Goal: Information Seeking & Learning: Learn about a topic

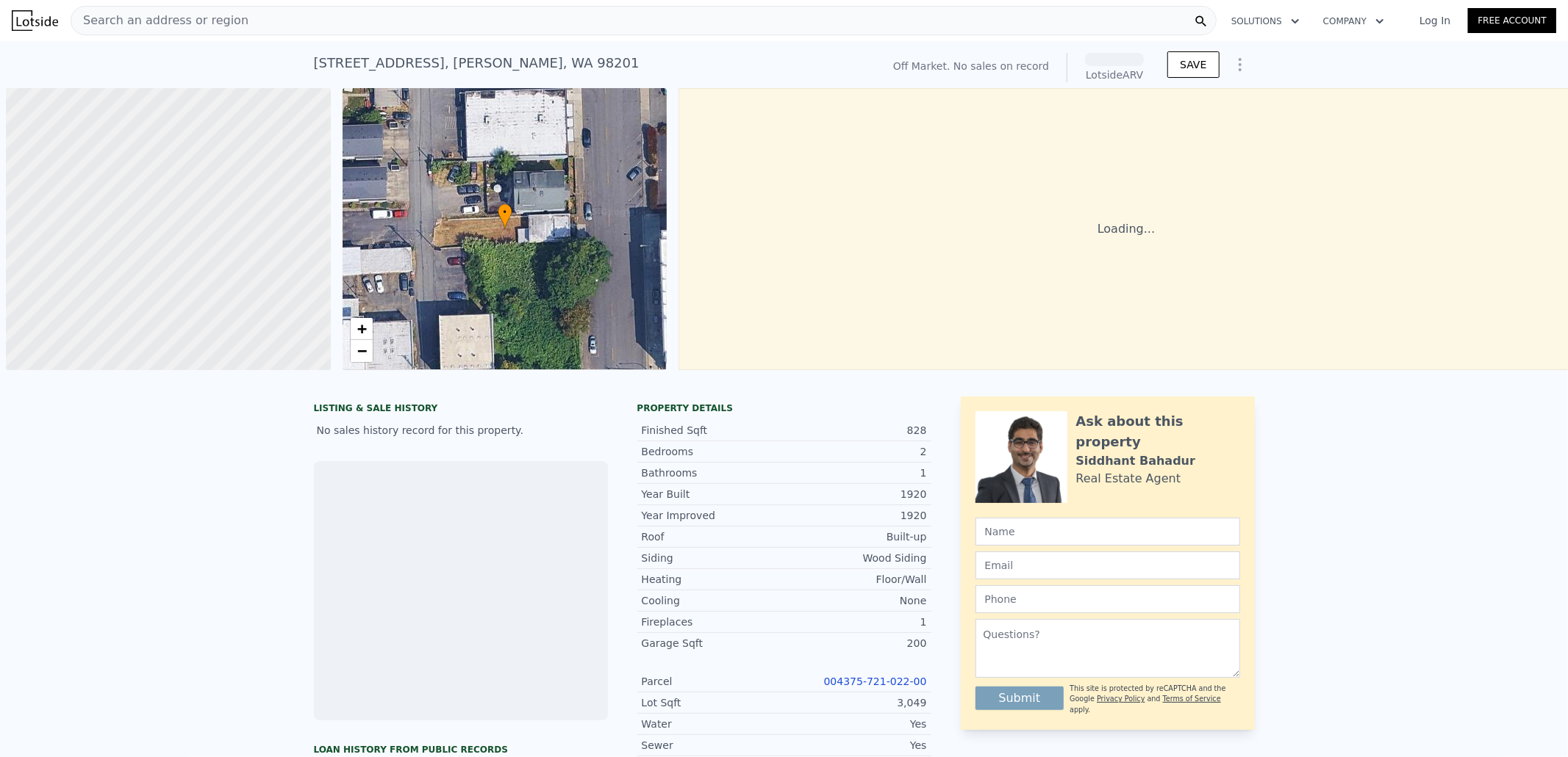
scroll to position [0, 5]
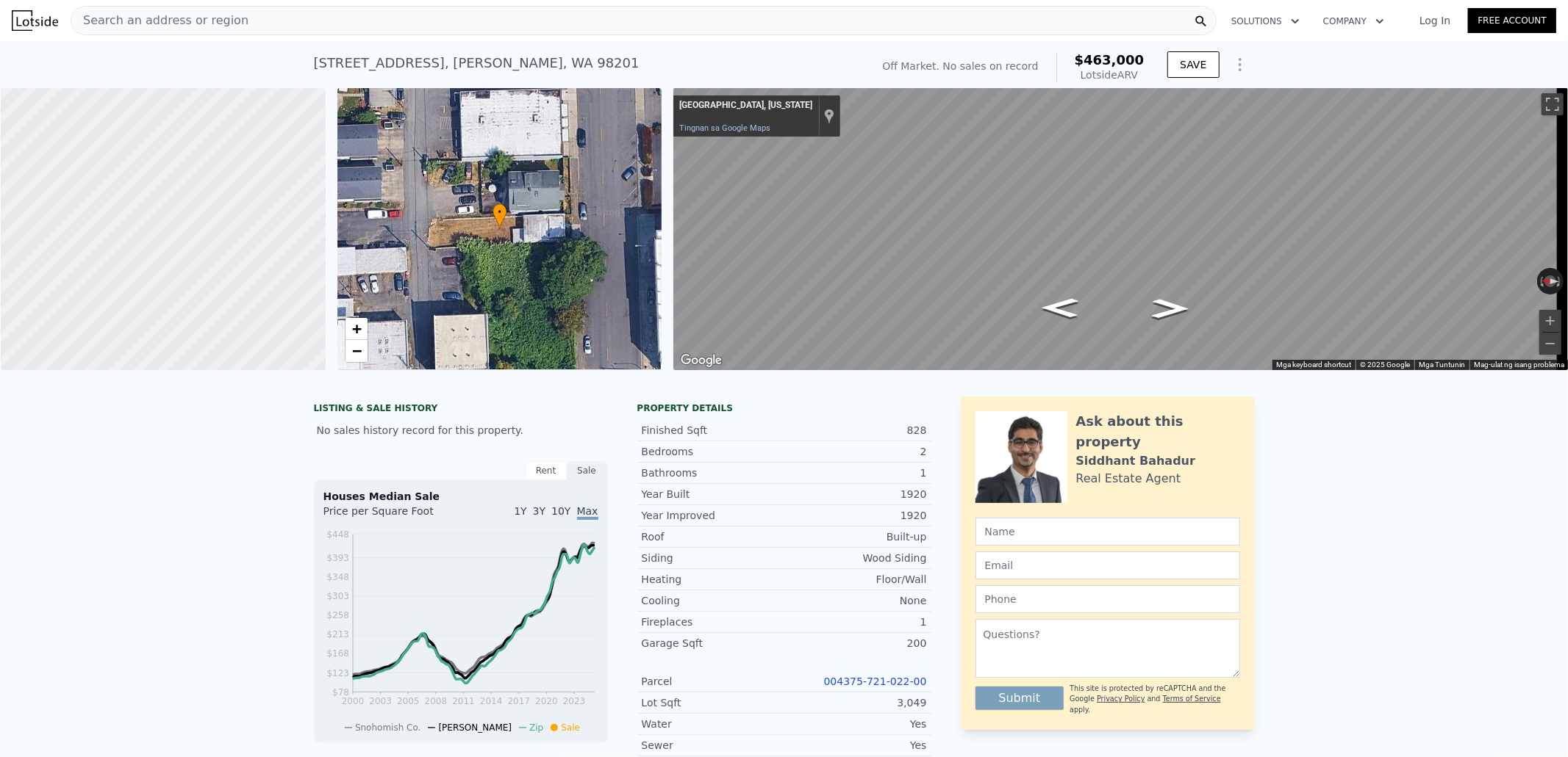
click at [1132, 58] on span "$463,000" at bounding box center [1109, 60] width 70 height 15
drag, startPoint x: 1130, startPoint y: 59, endPoint x: 1066, endPoint y: 56, distance: 64.1
click at [1066, 56] on div "Off Market. No sales on record $463,000 Lotside ARV SAVE" at bounding box center [1065, 67] width 377 height 41
copy span "$463,000"
click at [591, 29] on div "Search an address or region" at bounding box center [644, 20] width 1146 height 29
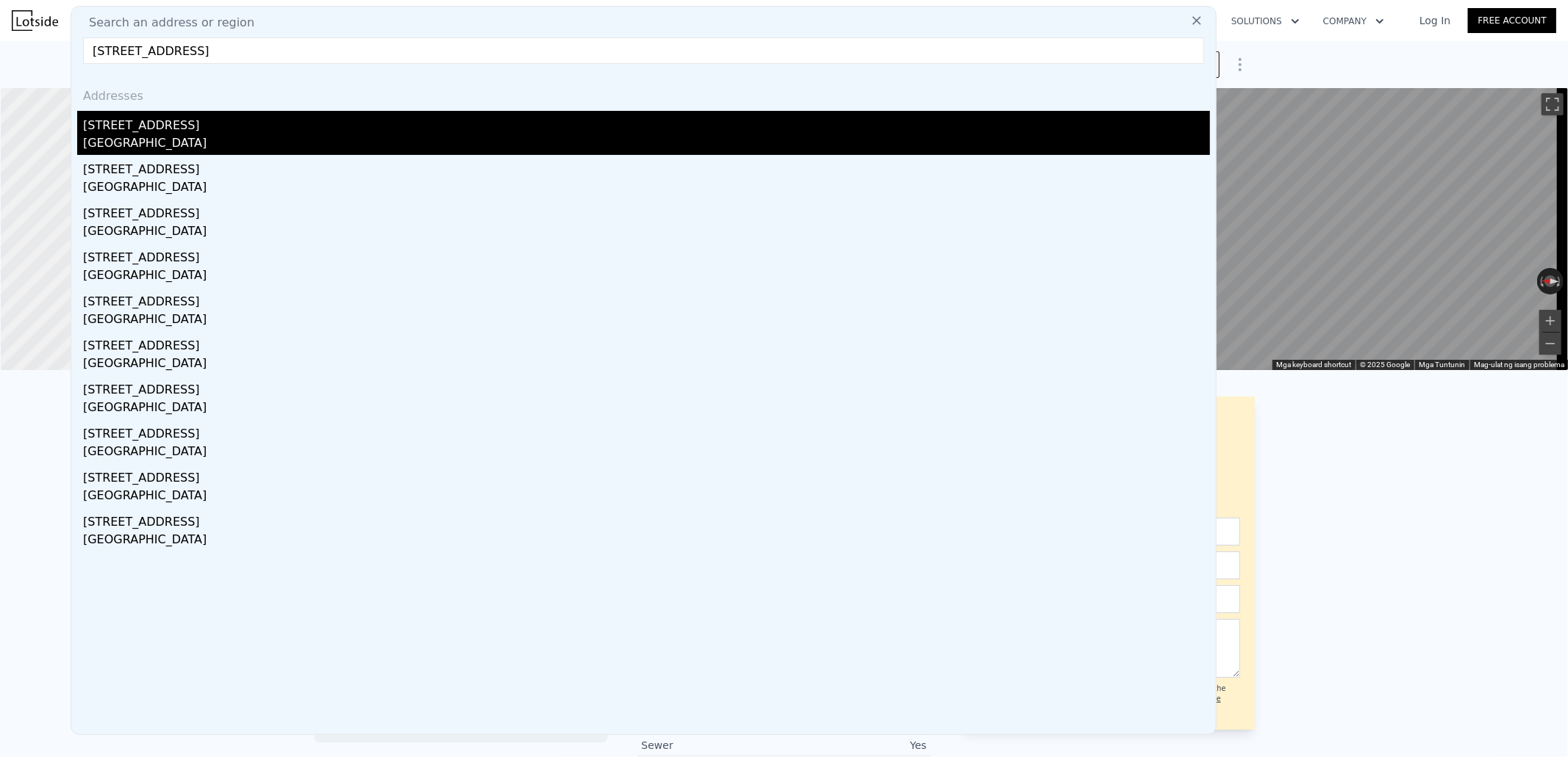
type input "[STREET_ADDRESS]"
click at [383, 136] on div "[GEOGRAPHIC_DATA]" at bounding box center [646, 145] width 1126 height 20
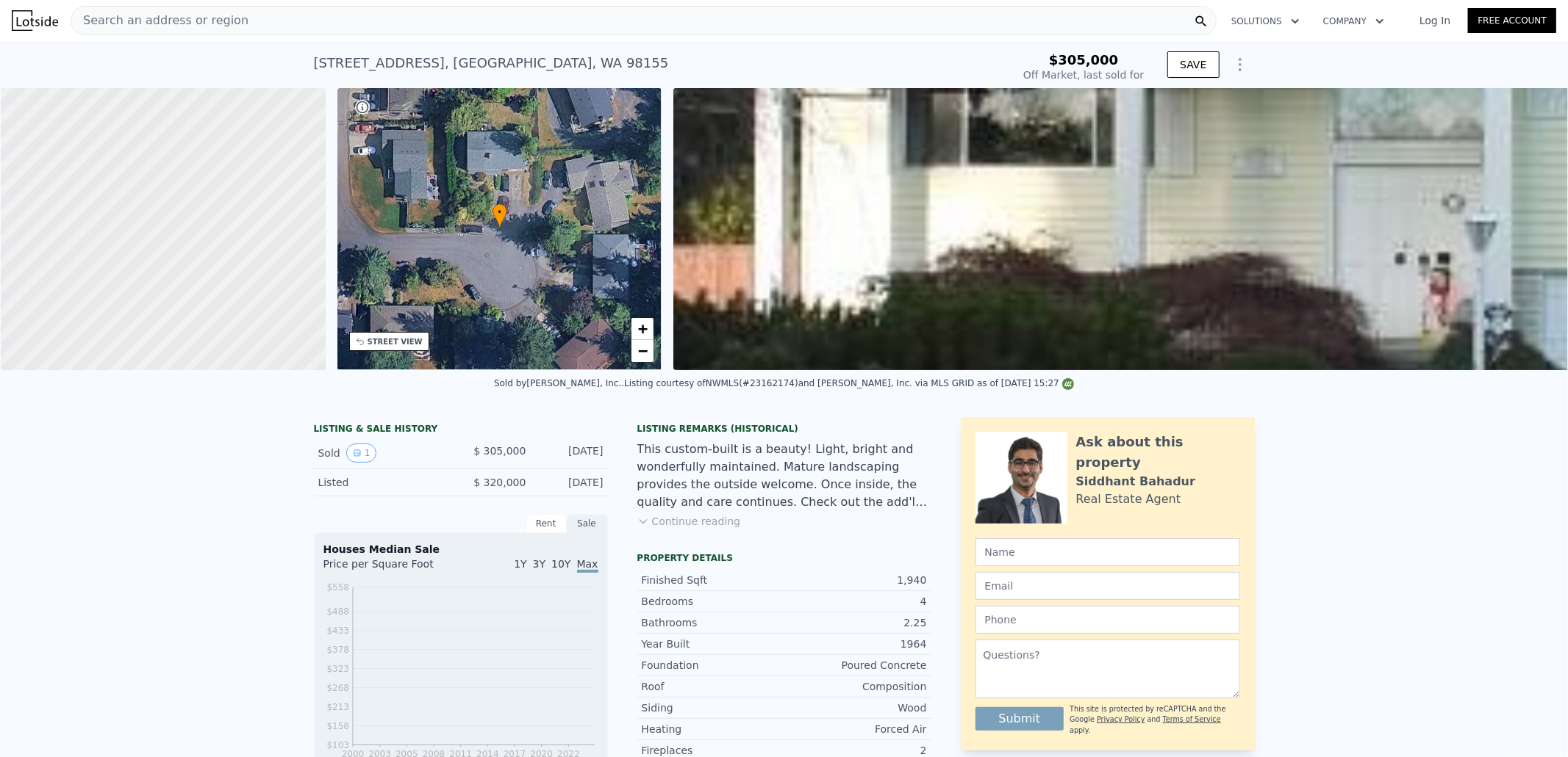
type input "-$ 331,164"
drag, startPoint x: 1111, startPoint y: 55, endPoint x: 1038, endPoint y: 52, distance: 73.1
click at [1038, 53] on div "$305,000" at bounding box center [1083, 60] width 120 height 14
copy span "$305,000"
type input "$ 898,000"
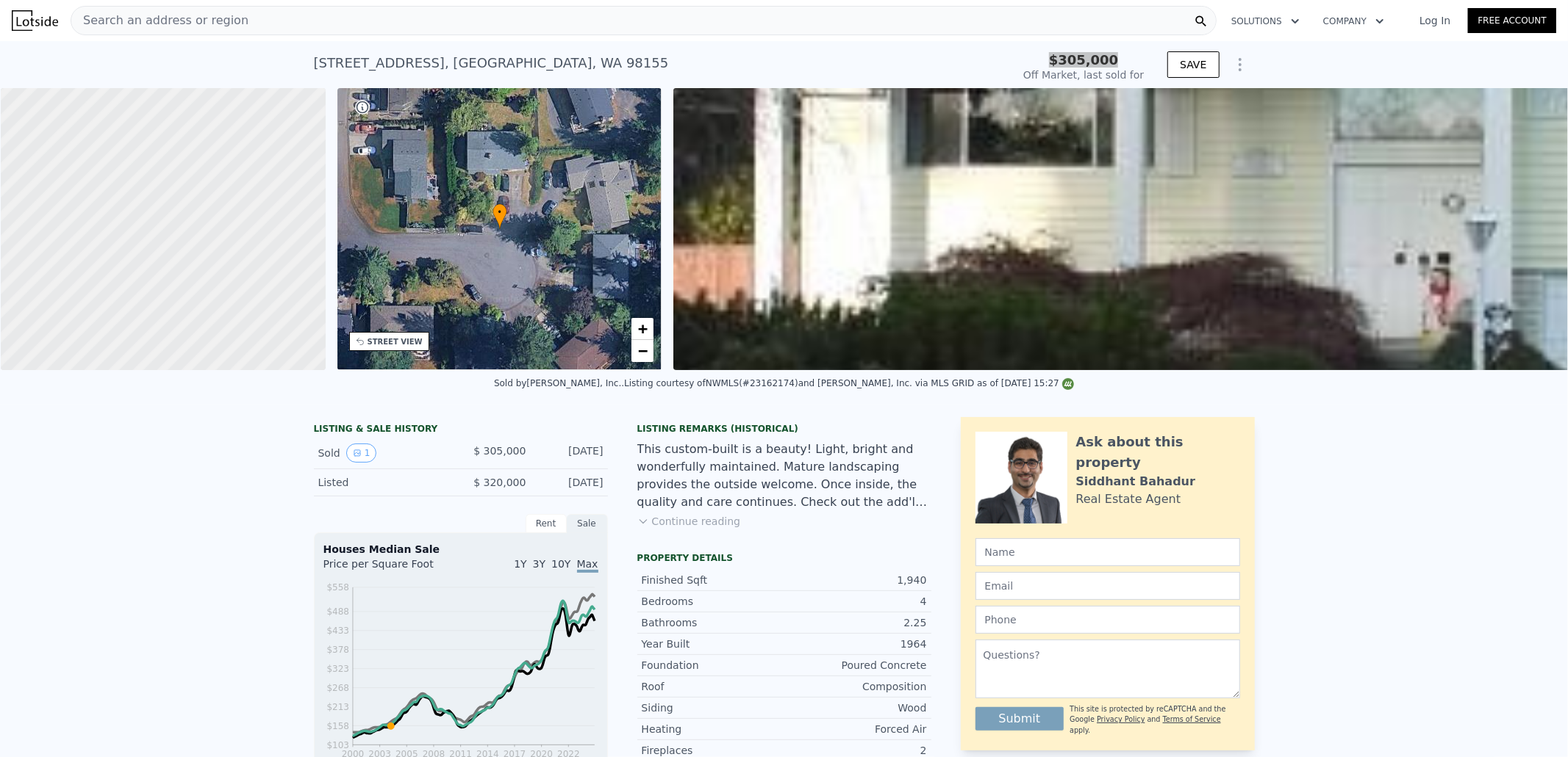
type input "$ 501,166"
click at [573, 65] on div "[STREET_ADDRESS] Sold [DATE] for $305k" at bounding box center [660, 67] width 693 height 41
drag, startPoint x: 586, startPoint y: 67, endPoint x: 309, endPoint y: 68, distance: 277.0
click at [313, 68] on div "[STREET_ADDRESS] Sold [DATE] for $305k" at bounding box center [660, 67] width 693 height 41
copy div "[STREET_ADDRESS]"
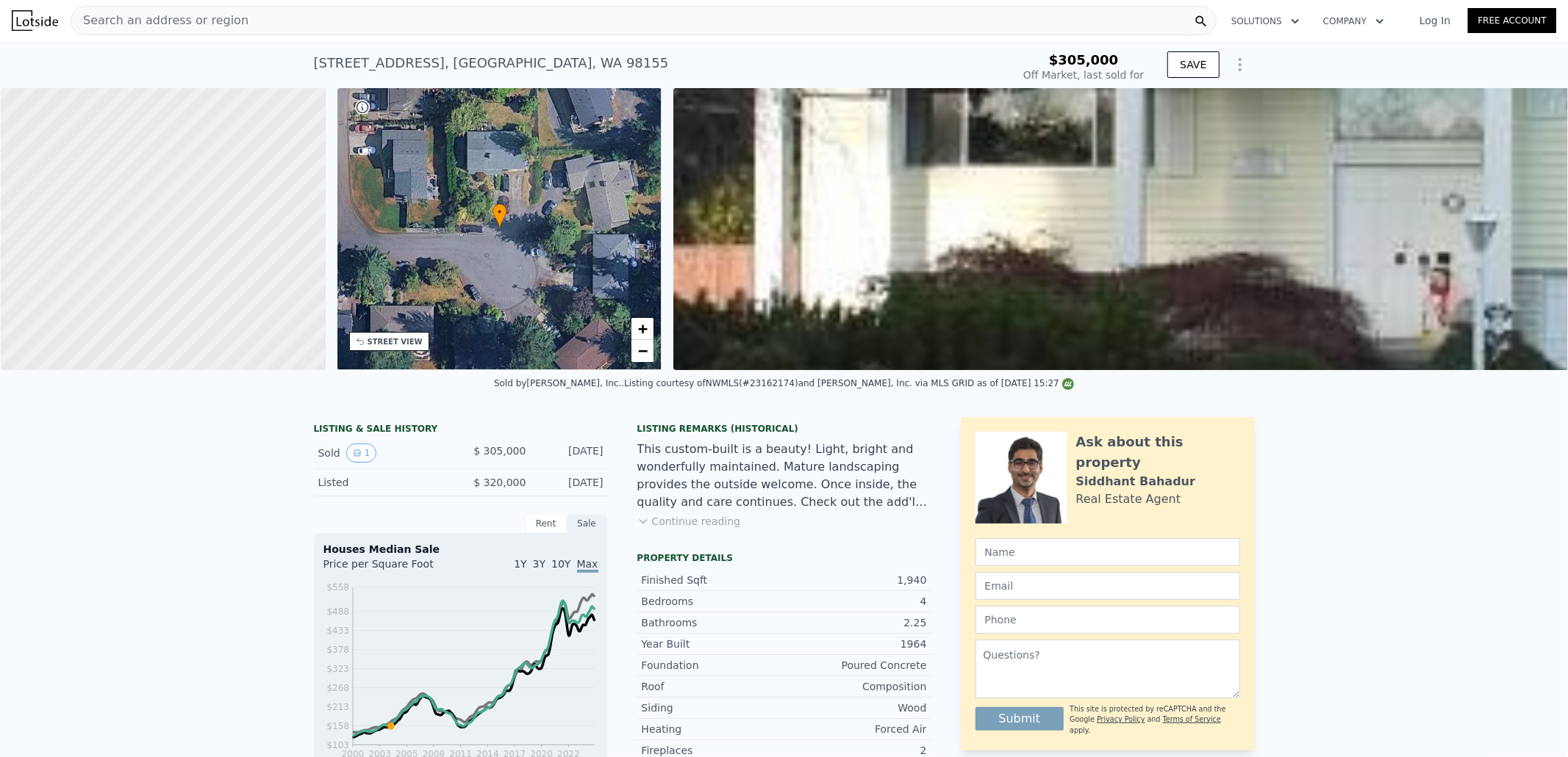
click at [509, 19] on div "Search an address or region" at bounding box center [644, 20] width 1146 height 29
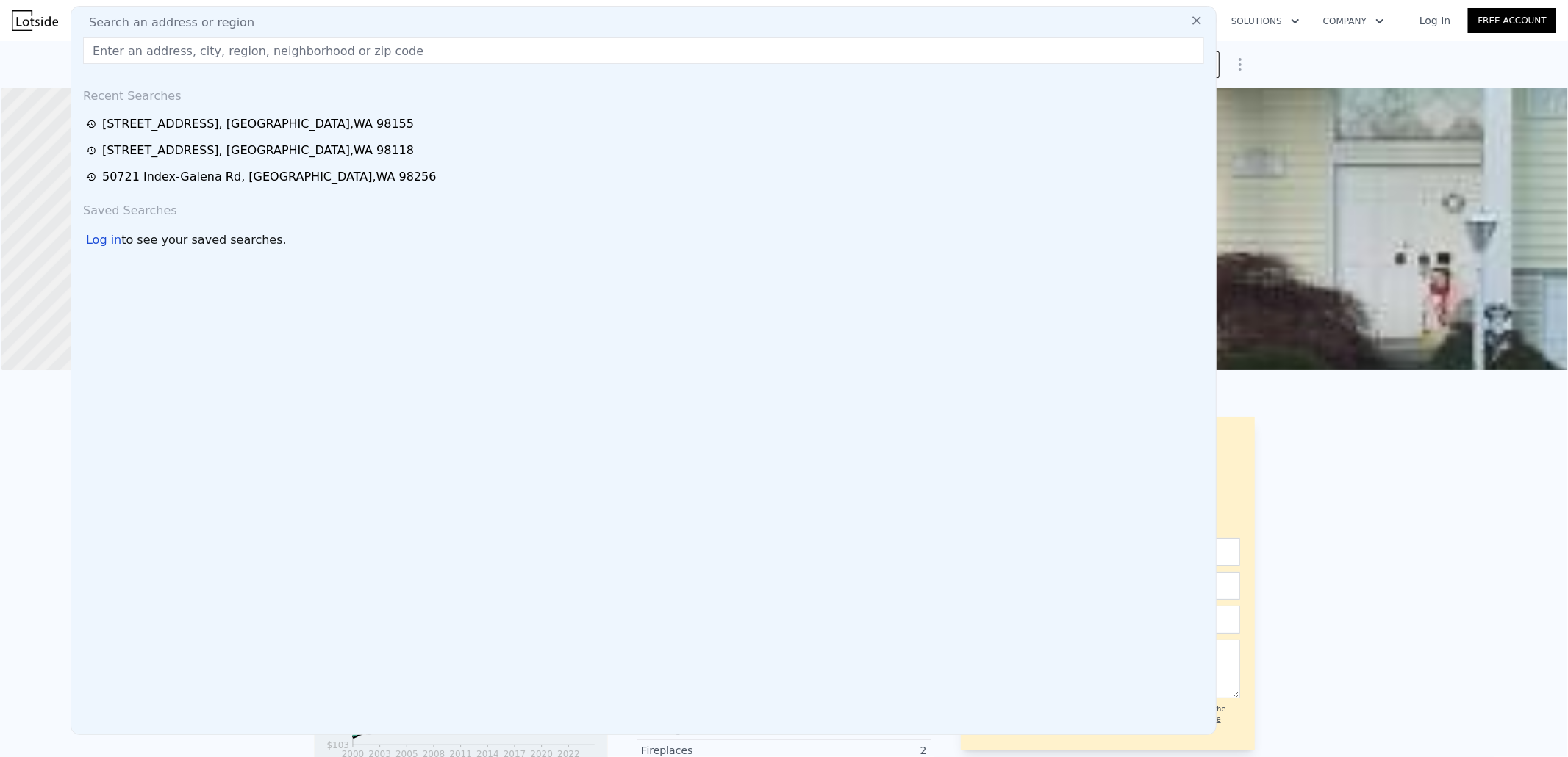
click at [457, 56] on input "text" at bounding box center [644, 50] width 1121 height 26
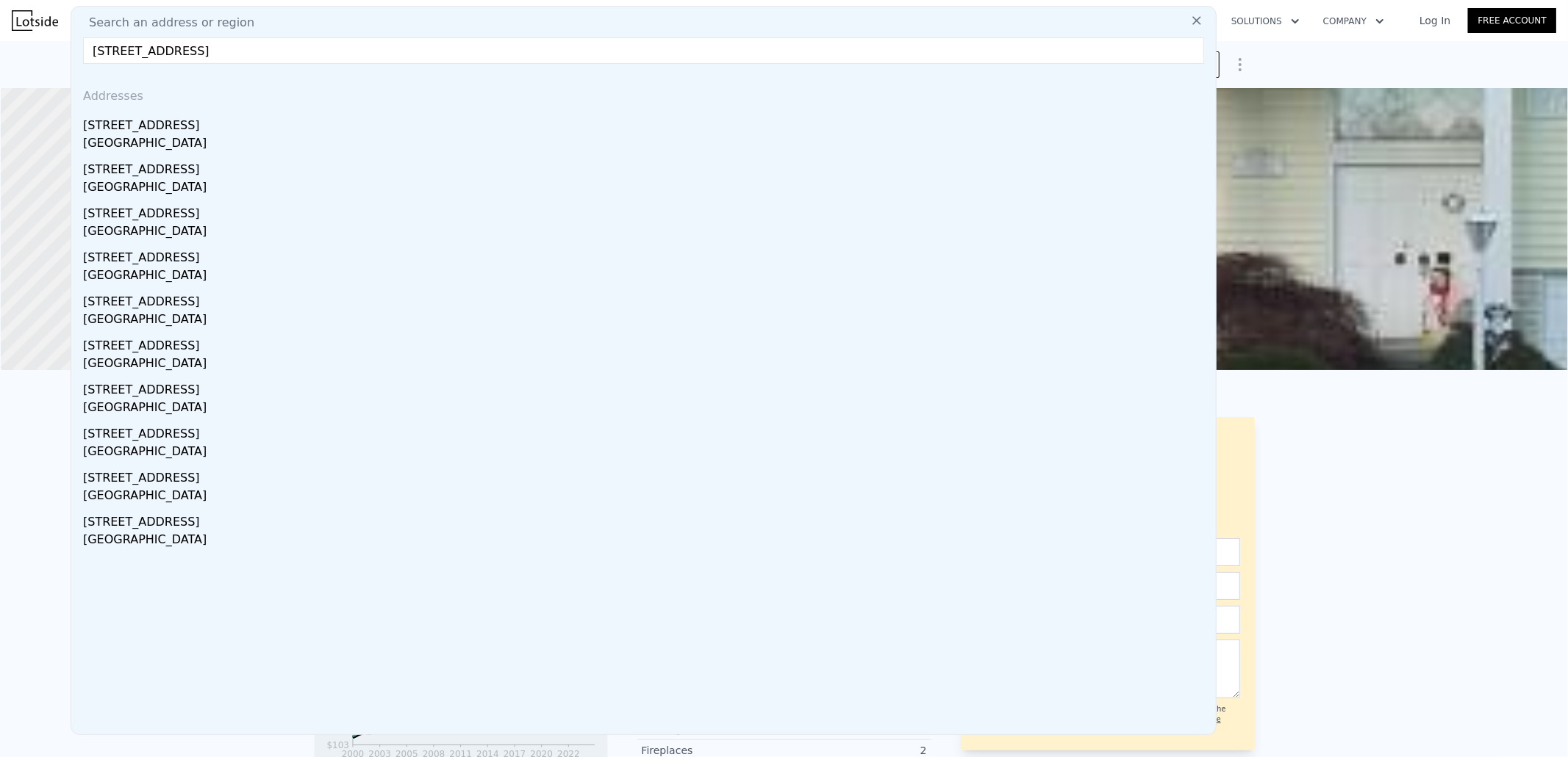
drag, startPoint x: 385, startPoint y: 58, endPoint x: 294, endPoint y: 55, distance: 91.0
click at [294, 55] on input "[STREET_ADDRESS]" at bounding box center [644, 50] width 1121 height 26
drag, startPoint x: 305, startPoint y: 50, endPoint x: 205, endPoint y: 55, distance: 100.1
click at [205, 55] on input "[STREET_ADDRESS]" at bounding box center [644, 50] width 1121 height 26
type input "[STREET_ADDRESS]"
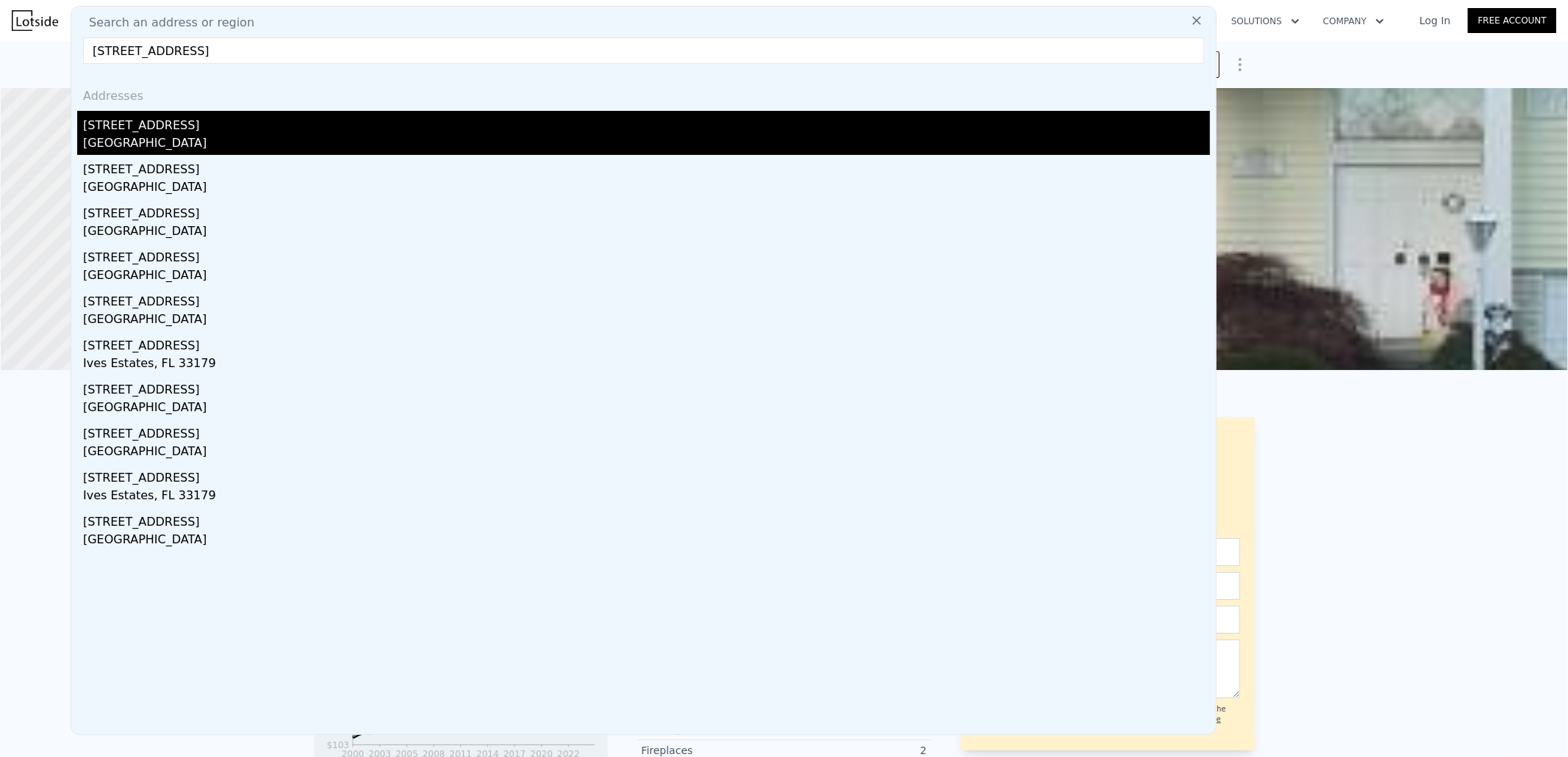
click at [261, 130] on div "[STREET_ADDRESS]" at bounding box center [646, 123] width 1126 height 24
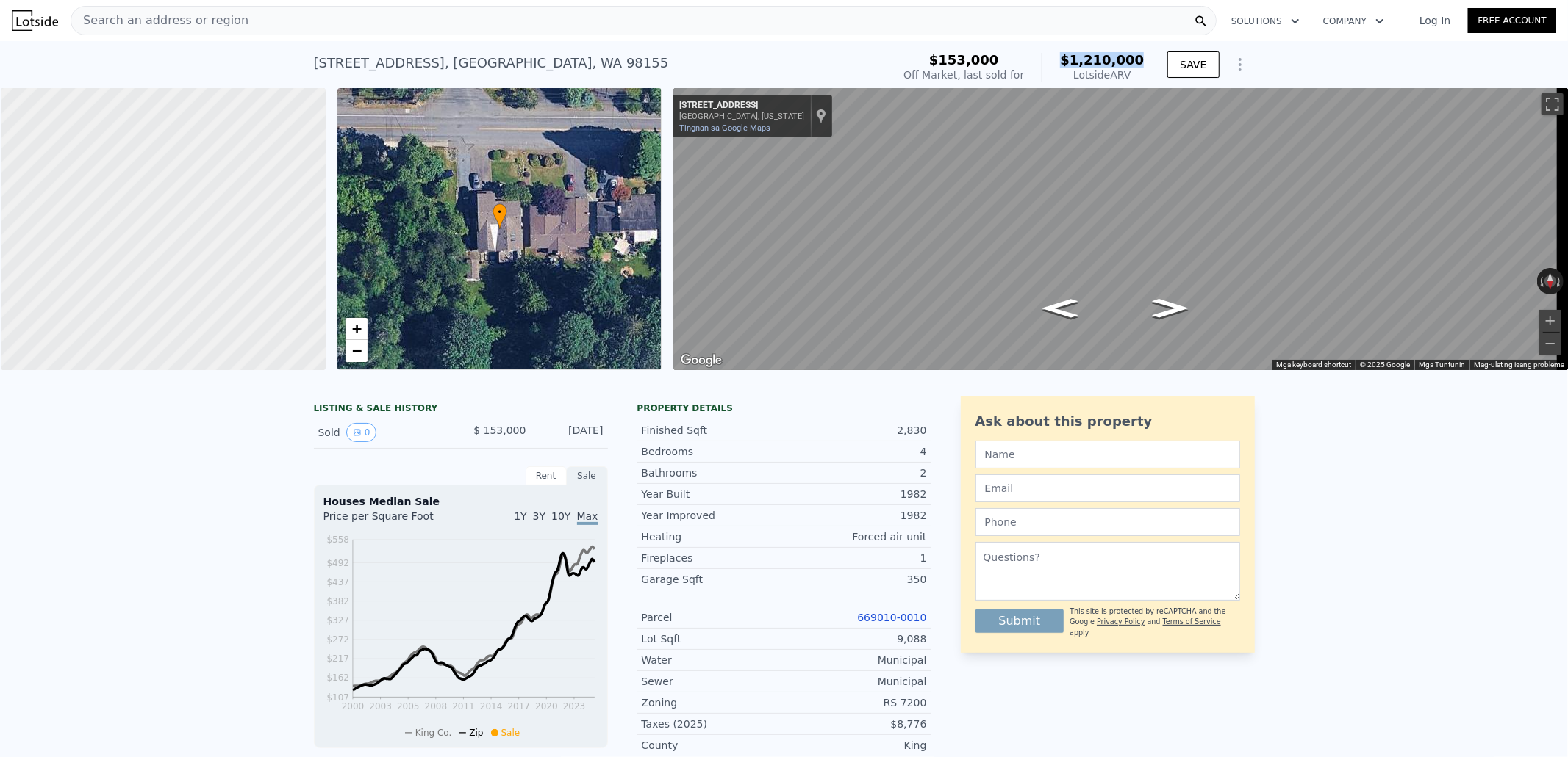
click at [1068, 61] on div "$153,000 Off Market, last sold for $1,210,000 Lotside ARV" at bounding box center [1023, 67] width 252 height 41
copy span "$1,210,000"
click at [747, 125] on link "Tingnan sa Google Maps" at bounding box center [725, 128] width 91 height 9
drag, startPoint x: 462, startPoint y: 72, endPoint x: 298, endPoint y: 67, distance: 164.1
click at [298, 67] on div "[STREET_ADDRESS] Sold [DATE] for $153k (~ARV $1.210m ) $153,000 Off Market, las…" at bounding box center [784, 65] width 1568 height 47
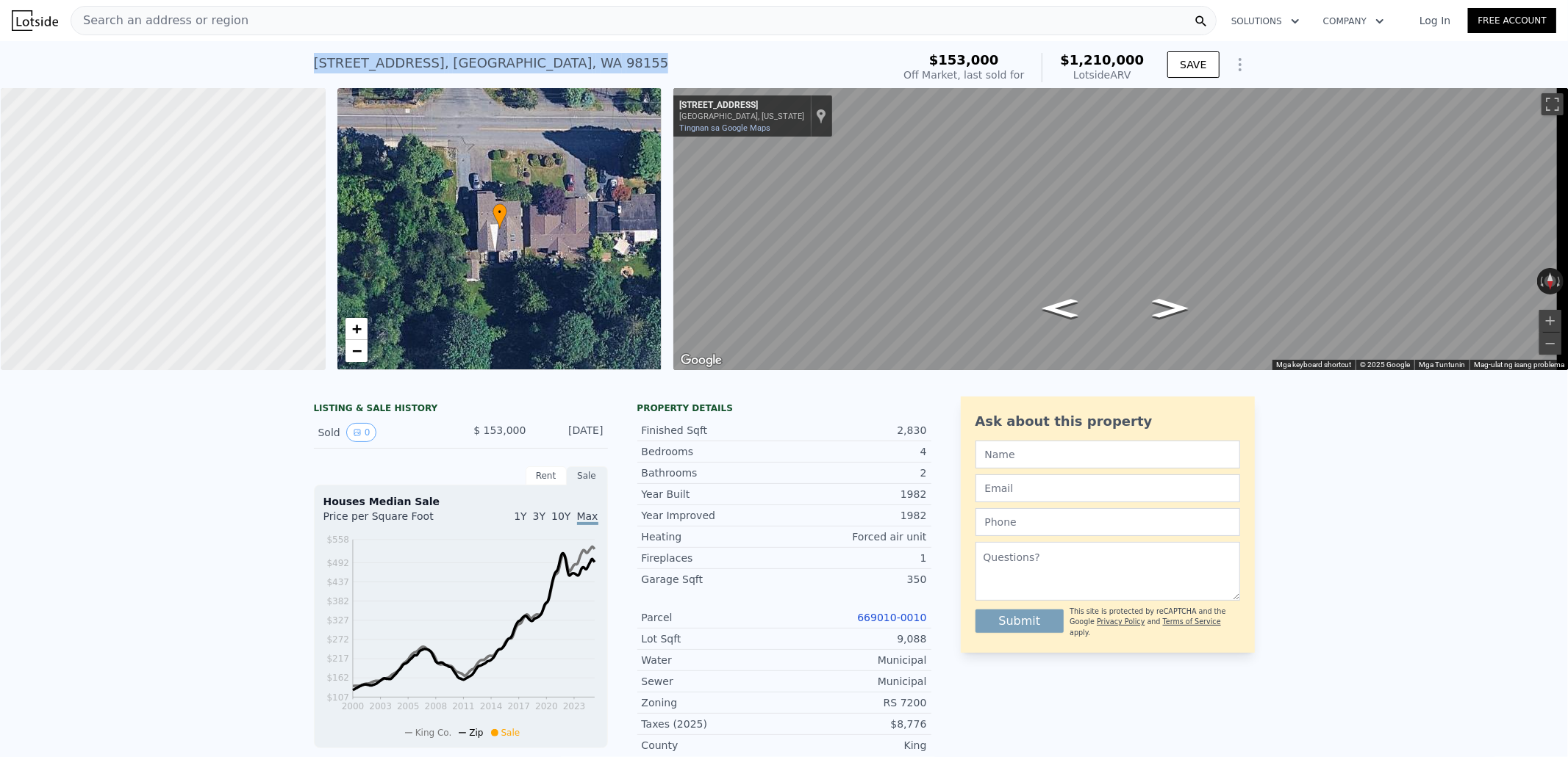
copy div "[STREET_ADDRESS]"
